Goal: Information Seeking & Learning: Learn about a topic

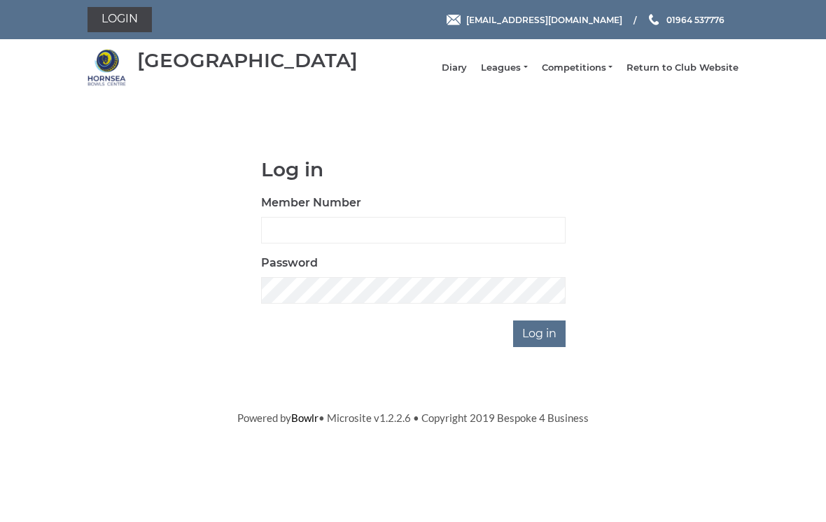
scroll to position [105, 0]
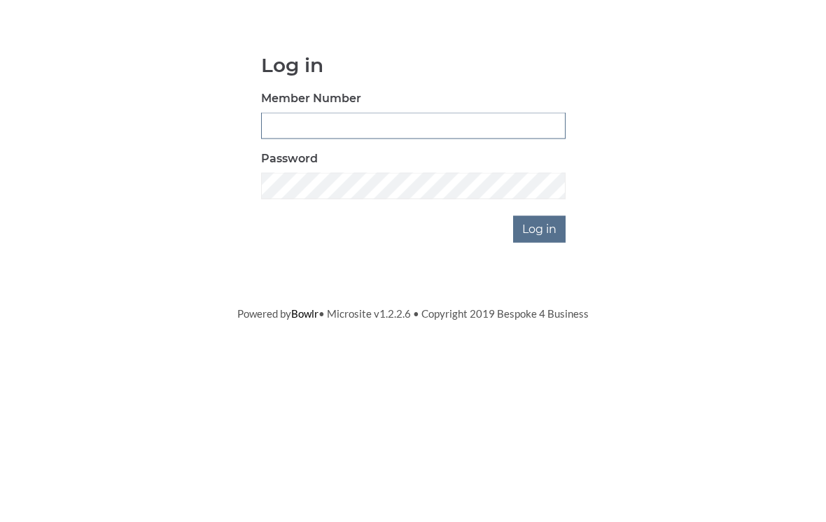
type input "0196"
click at [541, 321] on input "Log in" at bounding box center [539, 334] width 53 height 27
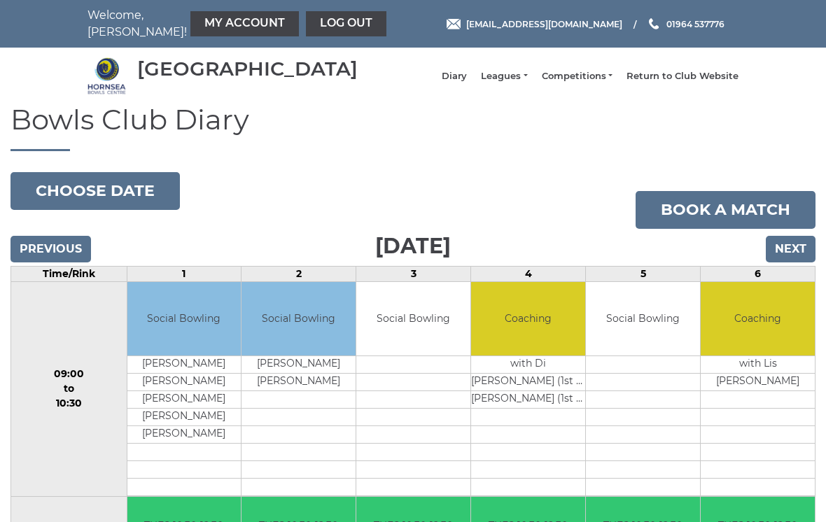
click at [527, 83] on link "Leagues" at bounding box center [504, 76] width 46 height 13
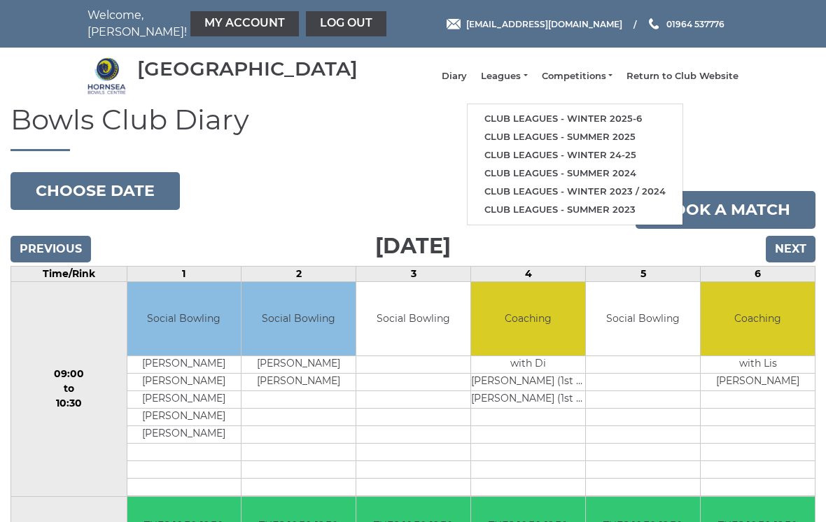
click at [570, 120] on link "Club leagues - Winter 2025-6" at bounding box center [575, 119] width 215 height 18
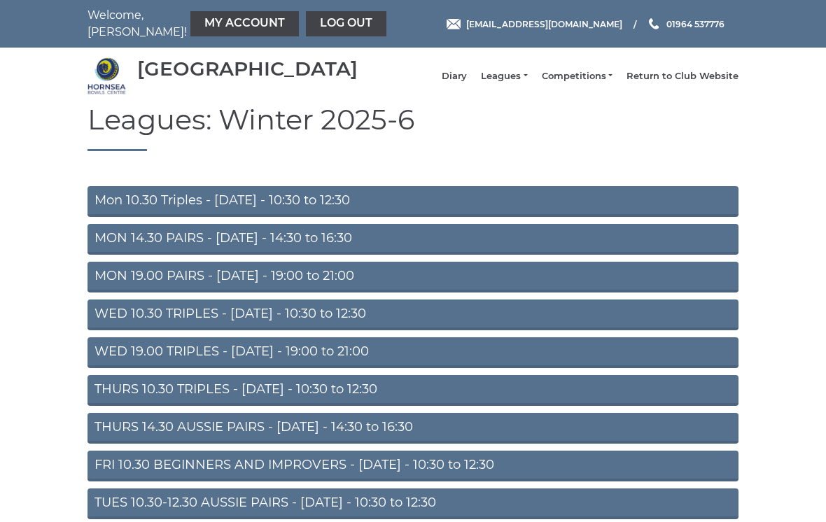
click at [496, 215] on link "Mon 10.30 Triples - [DATE] - 10:30 to 12:30" at bounding box center [413, 201] width 651 height 31
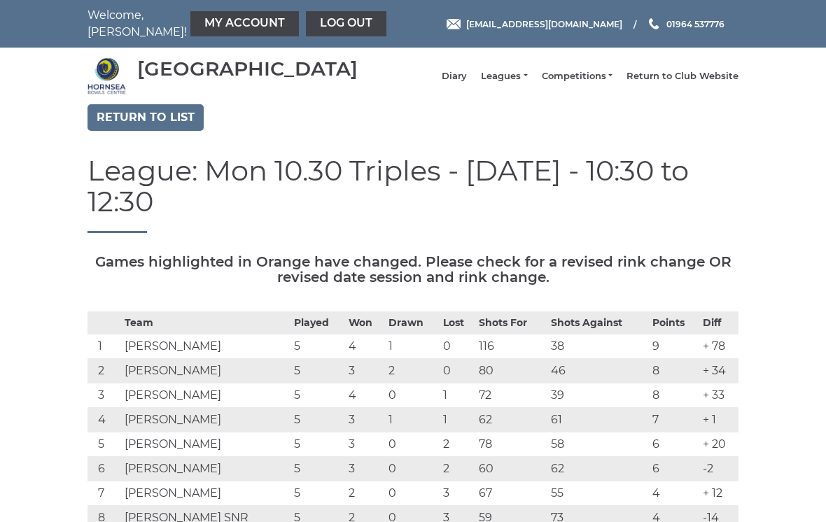
click at [163, 118] on link "Return to list" at bounding box center [146, 117] width 116 height 27
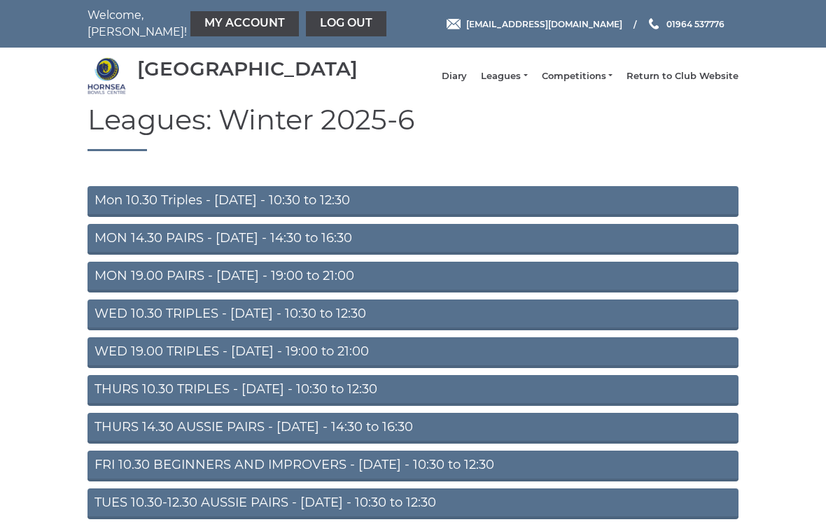
click at [451, 249] on link "MON 14.30 PAIRS - [DATE] - 14:30 to 16:30" at bounding box center [413, 239] width 651 height 31
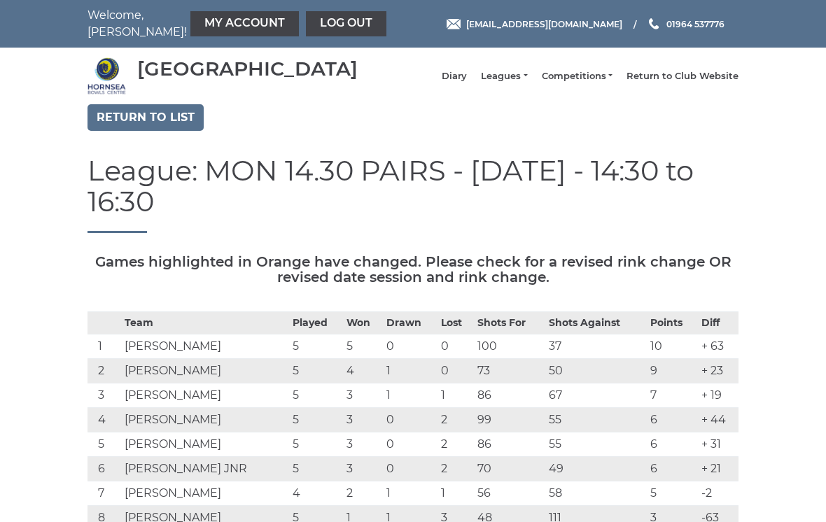
click at [174, 127] on link "Return to list" at bounding box center [146, 117] width 116 height 27
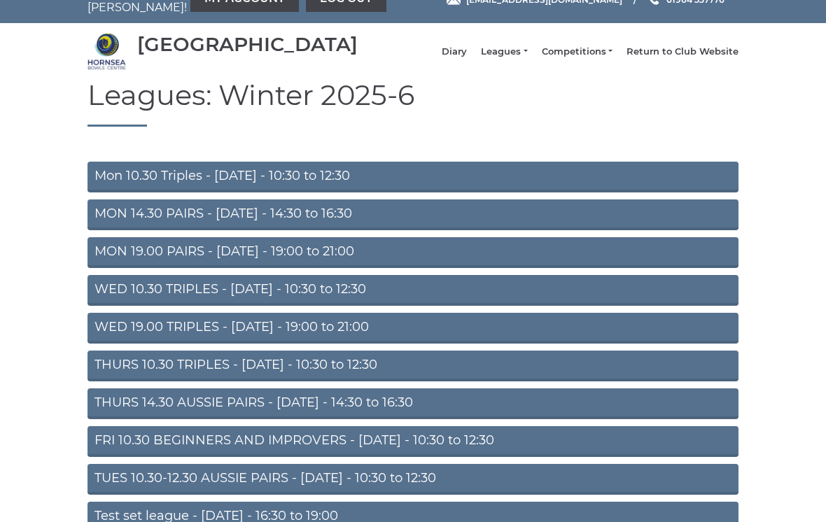
scroll to position [11, 0]
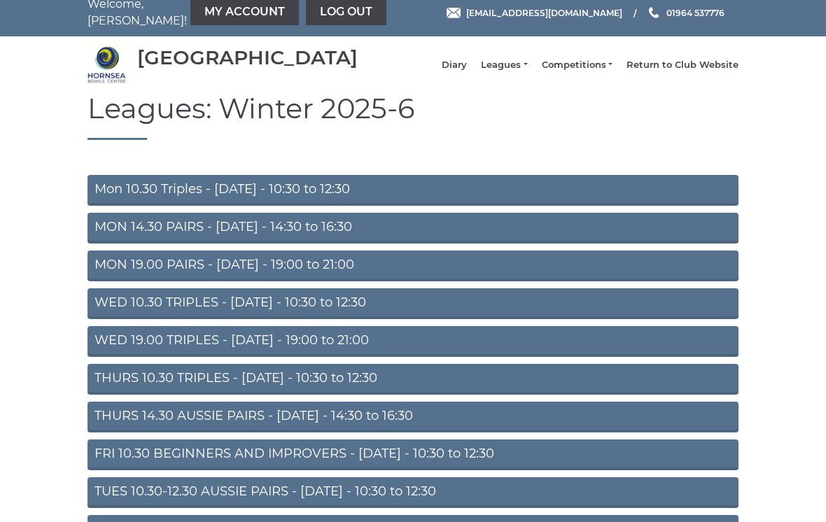
click at [466, 274] on link "MON 19.00 PAIRS - [DATE] - 19:00 to 21:00" at bounding box center [413, 266] width 651 height 31
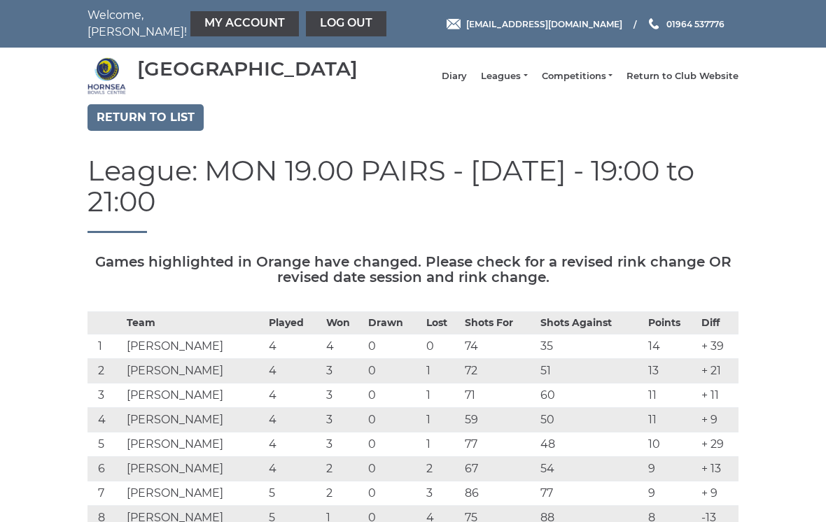
click at [169, 128] on link "Return to list" at bounding box center [146, 117] width 116 height 27
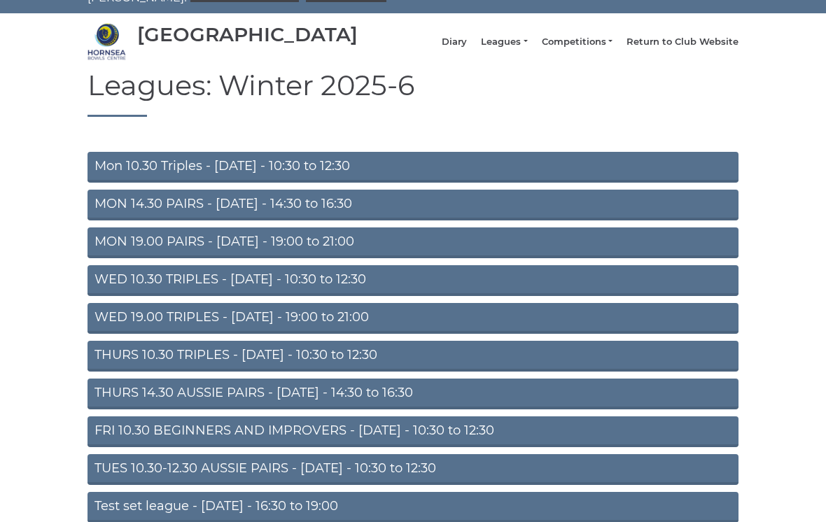
scroll to position [92, 0]
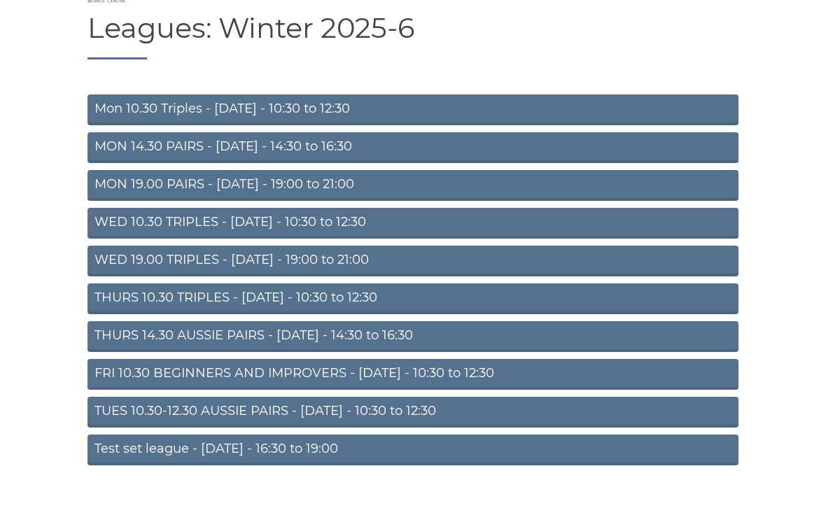
click at [559, 307] on link "THURS 10.30 TRIPLES - [DATE] - 10:30 to 12:30" at bounding box center [413, 299] width 651 height 31
click at [566, 291] on link "THURS 10.30 TRIPLES - [DATE] - 10:30 to 12:30" at bounding box center [413, 299] width 651 height 31
